Goal: Information Seeking & Learning: Learn about a topic

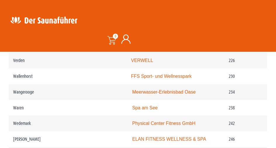
scroll to position [1237, 0]
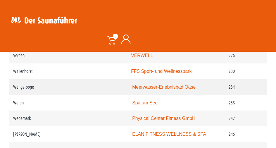
click at [167, 85] on link "Meerwasser-Erlebnisbad Oase" at bounding box center [163, 86] width 63 height 5
click at [175, 86] on link "Meerwasser-Erlebnisbad Oase" at bounding box center [163, 86] width 63 height 5
click at [175, 85] on link "Meerwasser-Erlebnisbad Oase" at bounding box center [163, 86] width 63 height 5
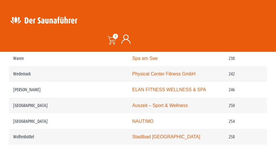
scroll to position [1275, 0]
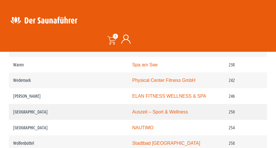
click at [187, 110] on link "Auszeit – Sport & Wellness" at bounding box center [160, 111] width 56 height 5
click at [182, 110] on link "Auszeit – Sport & Wellness" at bounding box center [160, 111] width 56 height 5
click at [22, 112] on td "Wildeshausen" at bounding box center [68, 112] width 118 height 16
